Goal: Understand process/instructions

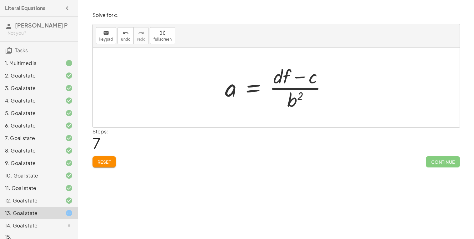
click at [293, 91] on div at bounding box center [278, 87] width 113 height 48
drag, startPoint x: 310, startPoint y: 78, endPoint x: 329, endPoint y: 85, distance: 20.5
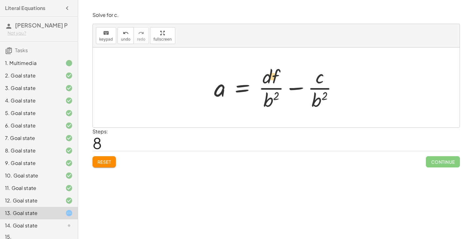
drag, startPoint x: 319, startPoint y: 81, endPoint x: 274, endPoint y: 82, distance: 45.3
click at [274, 82] on div at bounding box center [278, 87] width 135 height 48
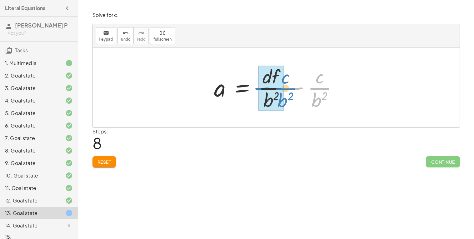
drag, startPoint x: 313, startPoint y: 88, endPoint x: 279, endPoint y: 89, distance: 33.7
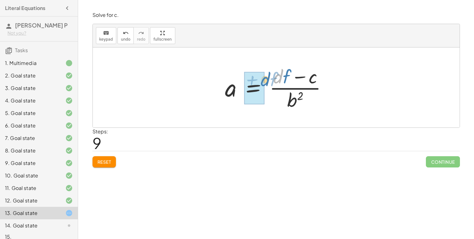
drag, startPoint x: 280, startPoint y: 77, endPoint x: 268, endPoint y: 80, distance: 13.1
click at [268, 80] on div at bounding box center [278, 87] width 113 height 48
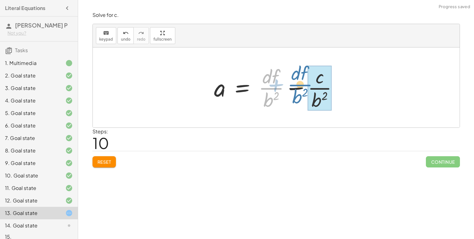
drag, startPoint x: 274, startPoint y: 90, endPoint x: 304, endPoint y: 86, distance: 29.9
click at [304, 86] on div at bounding box center [278, 87] width 135 height 48
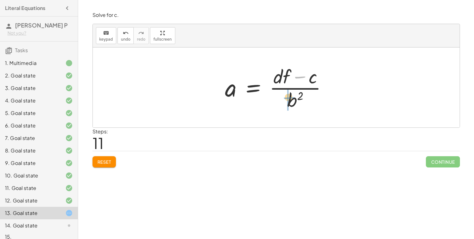
drag, startPoint x: 296, startPoint y: 77, endPoint x: 285, endPoint y: 97, distance: 23.2
click at [285, 97] on div at bounding box center [278, 87] width 113 height 48
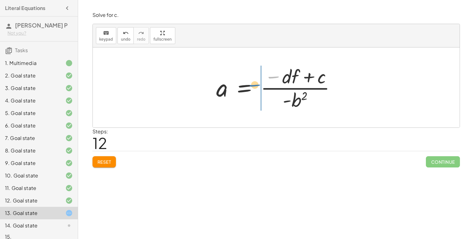
drag, startPoint x: 276, startPoint y: 77, endPoint x: 257, endPoint y: 85, distance: 20.4
click at [257, 85] on div at bounding box center [278, 87] width 131 height 48
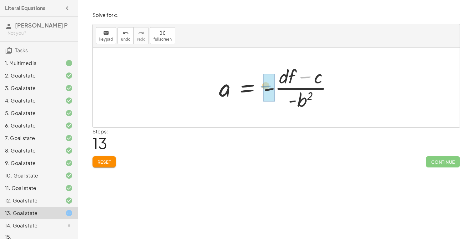
drag, startPoint x: 307, startPoint y: 77, endPoint x: 267, endPoint y: 86, distance: 40.5
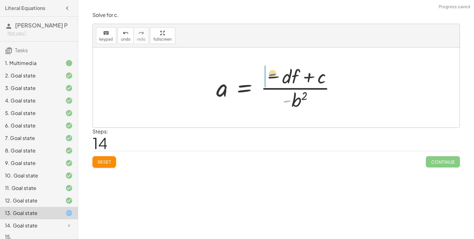
drag, startPoint x: 288, startPoint y: 99, endPoint x: 274, endPoint y: 74, distance: 28.7
click at [274, 74] on div at bounding box center [278, 87] width 131 height 48
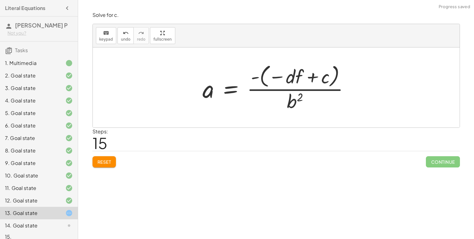
click at [296, 100] on div at bounding box center [279, 87] width 158 height 51
click at [290, 90] on div at bounding box center [279, 87] width 158 height 51
drag, startPoint x: 258, startPoint y: 79, endPoint x: 292, endPoint y: 106, distance: 43.8
click at [292, 106] on div at bounding box center [279, 87] width 158 height 51
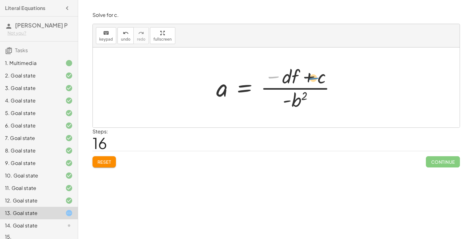
drag, startPoint x: 272, startPoint y: 77, endPoint x: 312, endPoint y: 76, distance: 40.6
click at [312, 76] on div at bounding box center [278, 87] width 131 height 48
click at [114, 163] on button "Reset" at bounding box center [104, 161] width 24 height 11
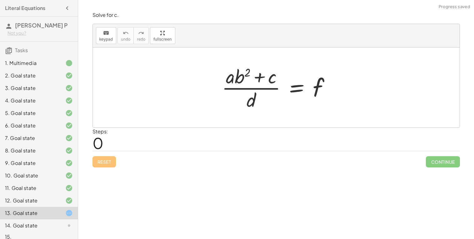
scroll to position [8, 0]
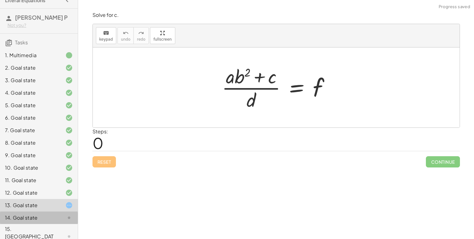
click at [67, 212] on div "14. Goal state" at bounding box center [39, 217] width 78 height 12
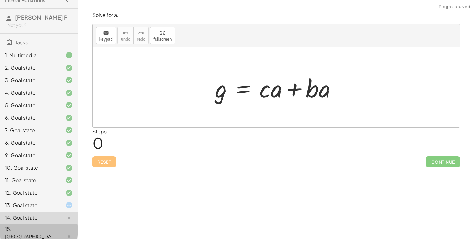
click at [61, 233] on div at bounding box center [63, 236] width 17 height 7
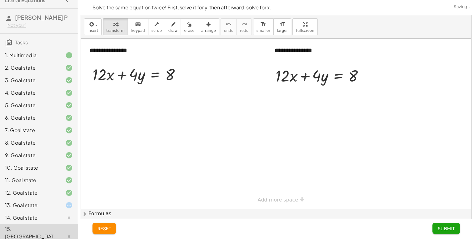
click at [56, 205] on div at bounding box center [63, 204] width 17 height 7
